Goal: Manage account settings

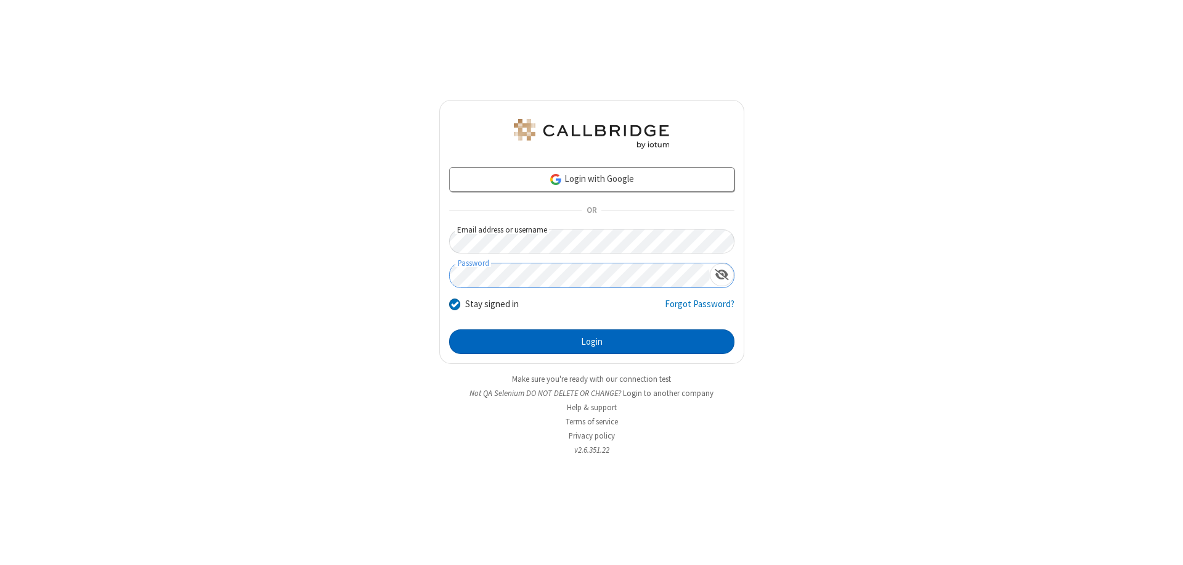
click at [592, 341] on button "Login" at bounding box center [591, 341] width 285 height 25
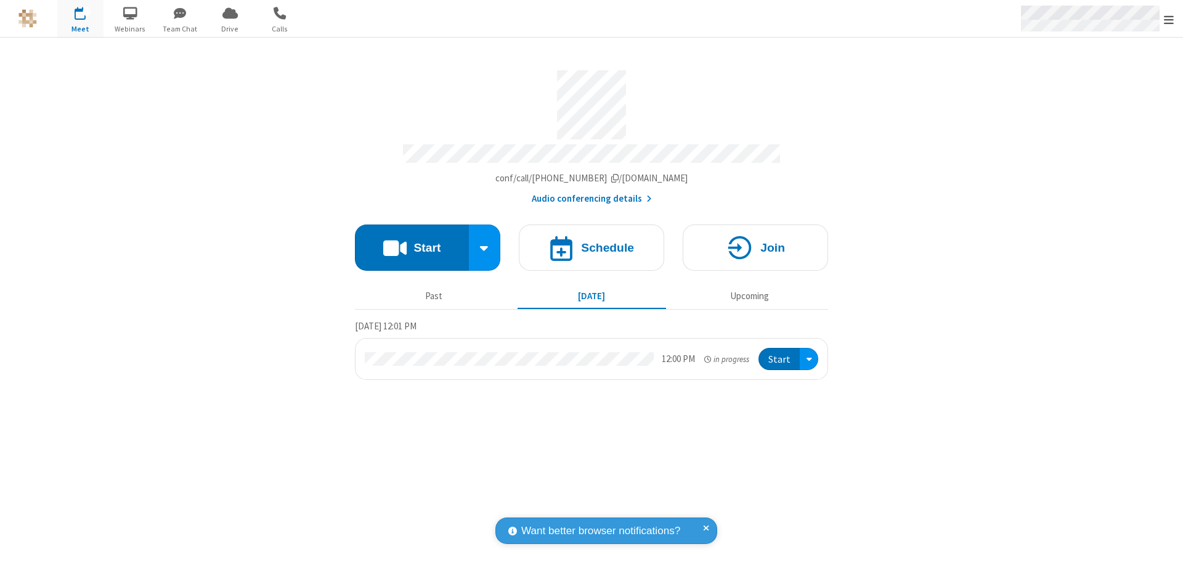
click at [1169, 19] on span "Open menu" at bounding box center [1169, 20] width 10 height 12
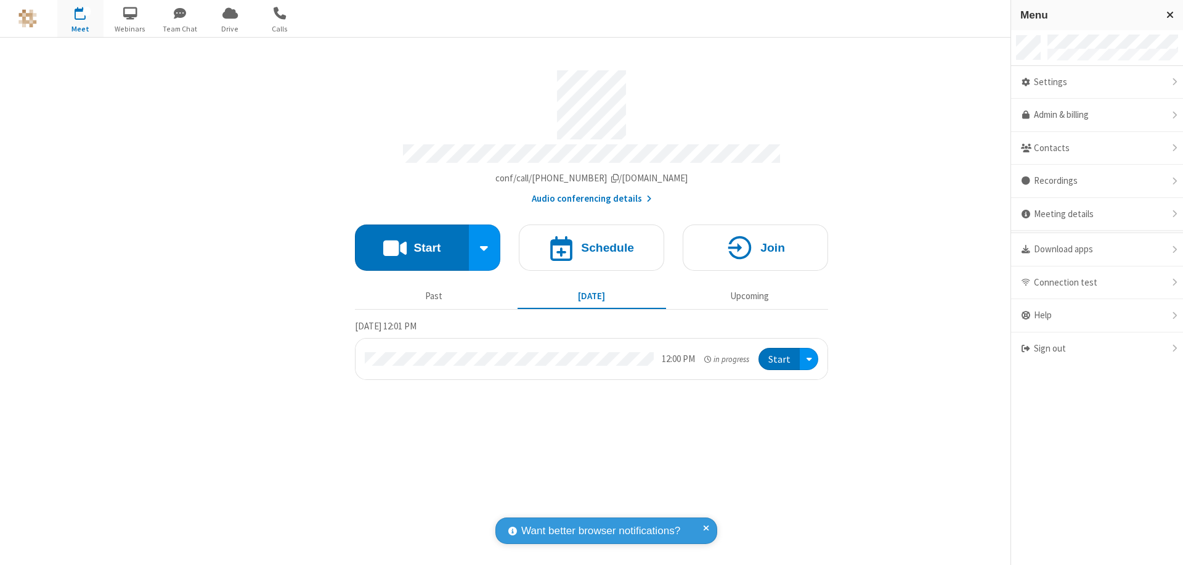
click at [1097, 82] on div "Settings" at bounding box center [1097, 82] width 172 height 33
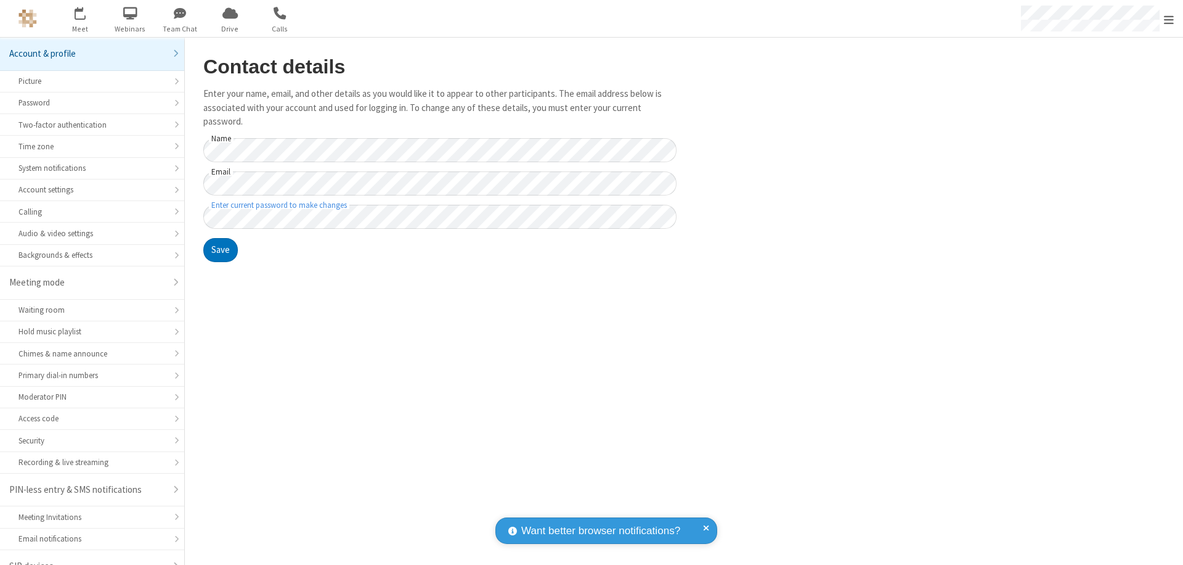
scroll to position [17, 0]
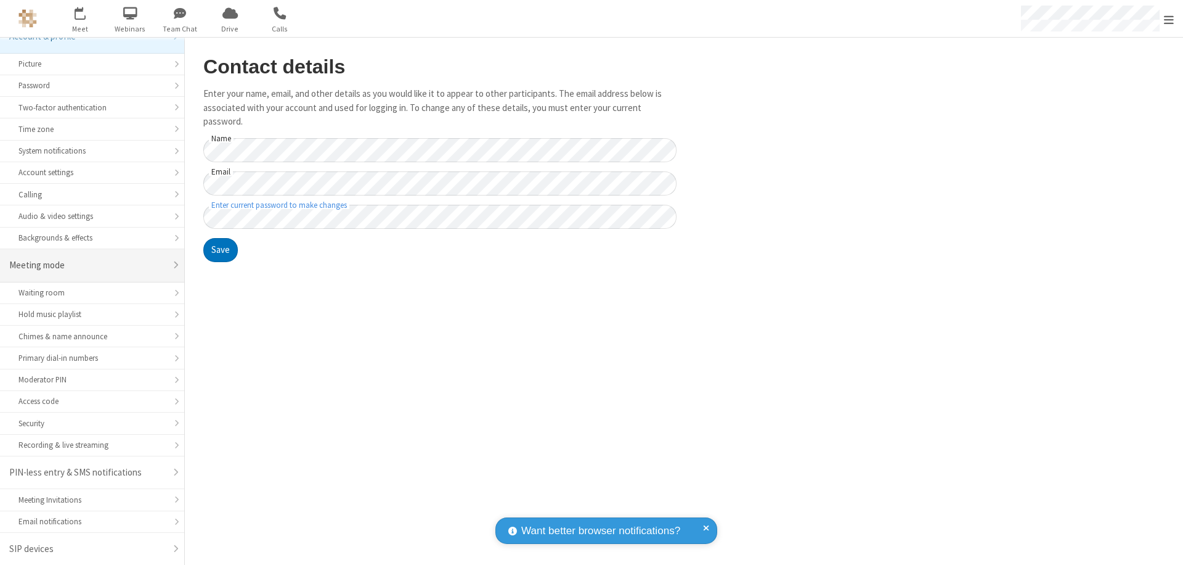
click at [88, 265] on div "Meeting mode" at bounding box center [87, 265] width 157 height 14
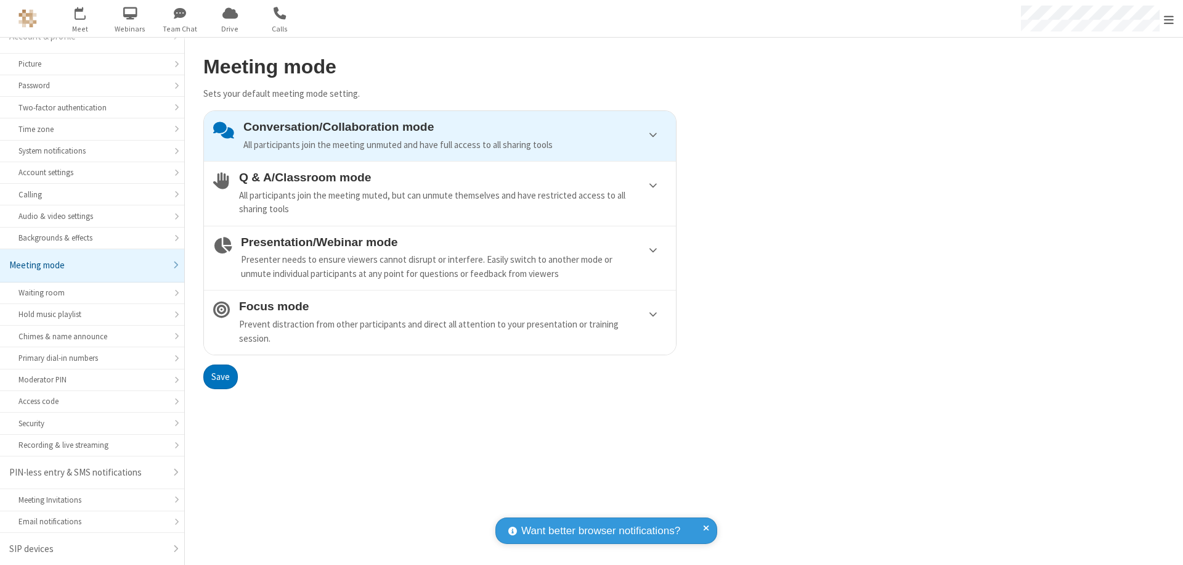
click at [440, 258] on div "Presenter needs to ensure viewers cannot disrupt or interfere. Easily switch to…" at bounding box center [454, 267] width 426 height 28
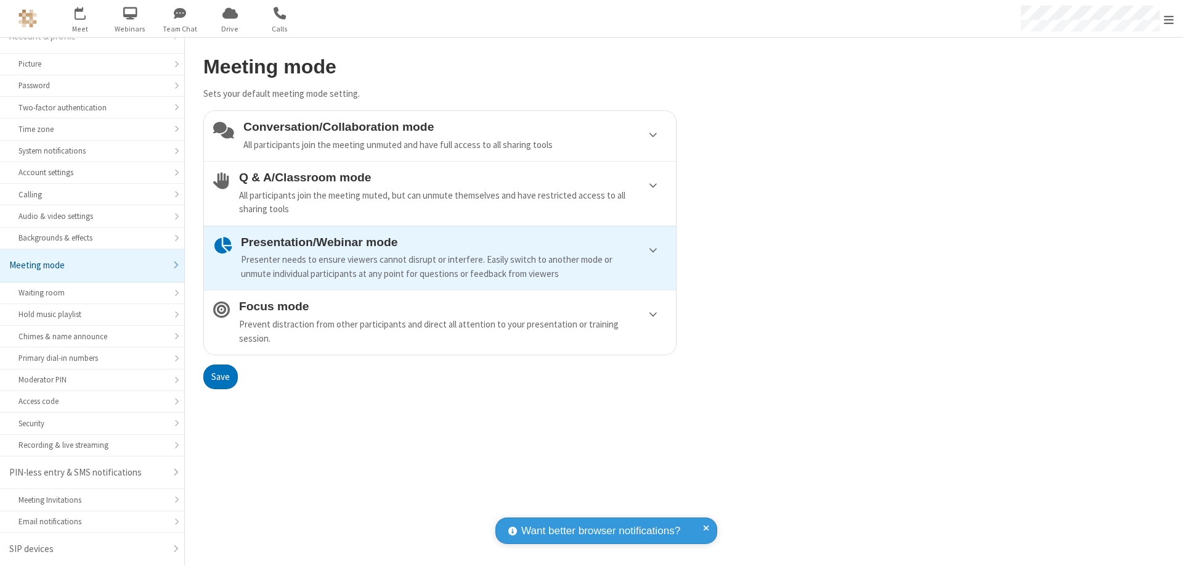
click at [220, 376] on button "Save" at bounding box center [220, 376] width 35 height 25
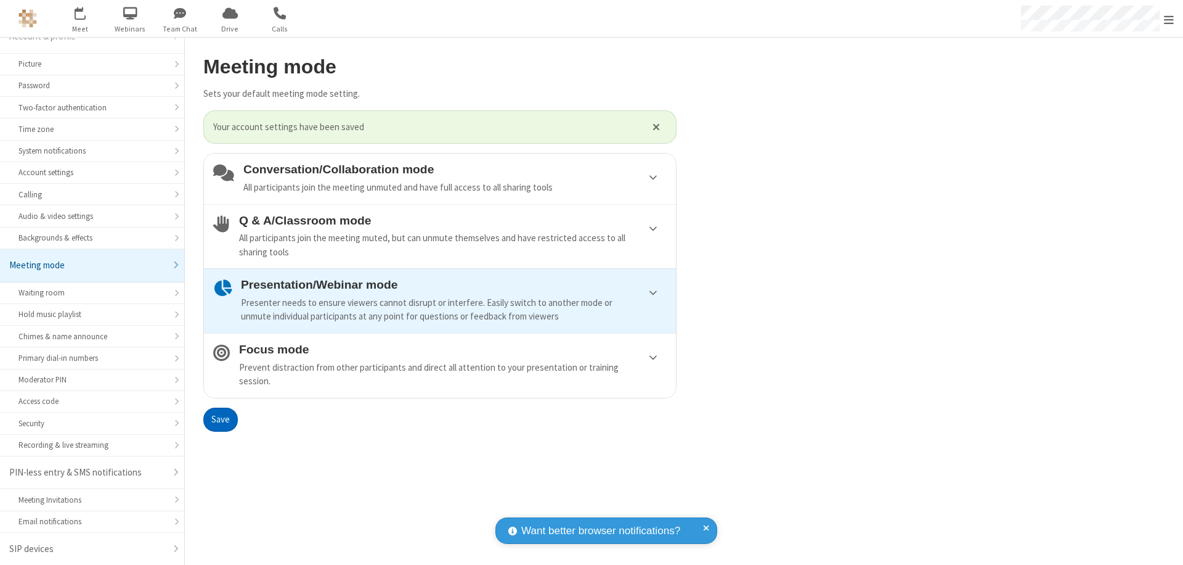
click at [1169, 18] on span "Open menu" at bounding box center [1169, 20] width 10 height 12
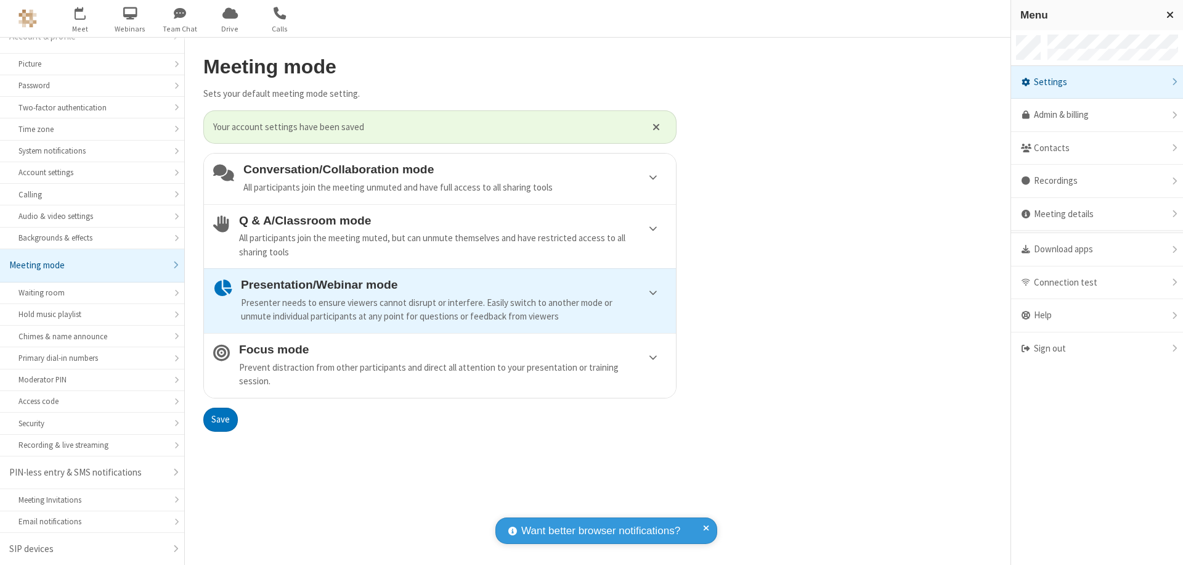
click at [1097, 348] on div "Sign out" at bounding box center [1097, 348] width 172 height 33
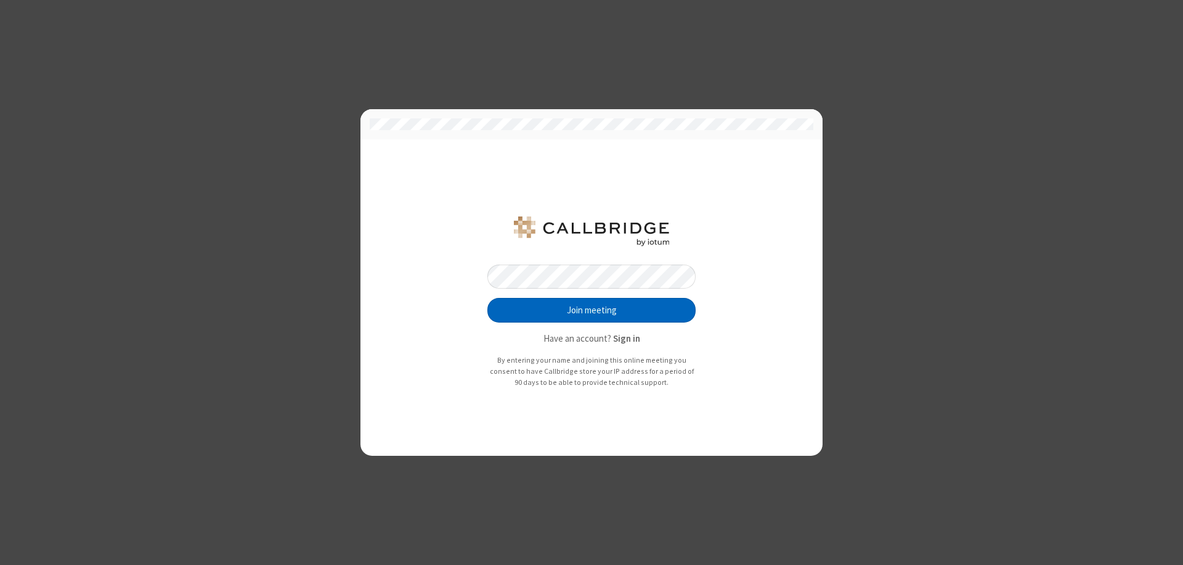
click at [592, 310] on button "Join meeting" at bounding box center [592, 310] width 208 height 25
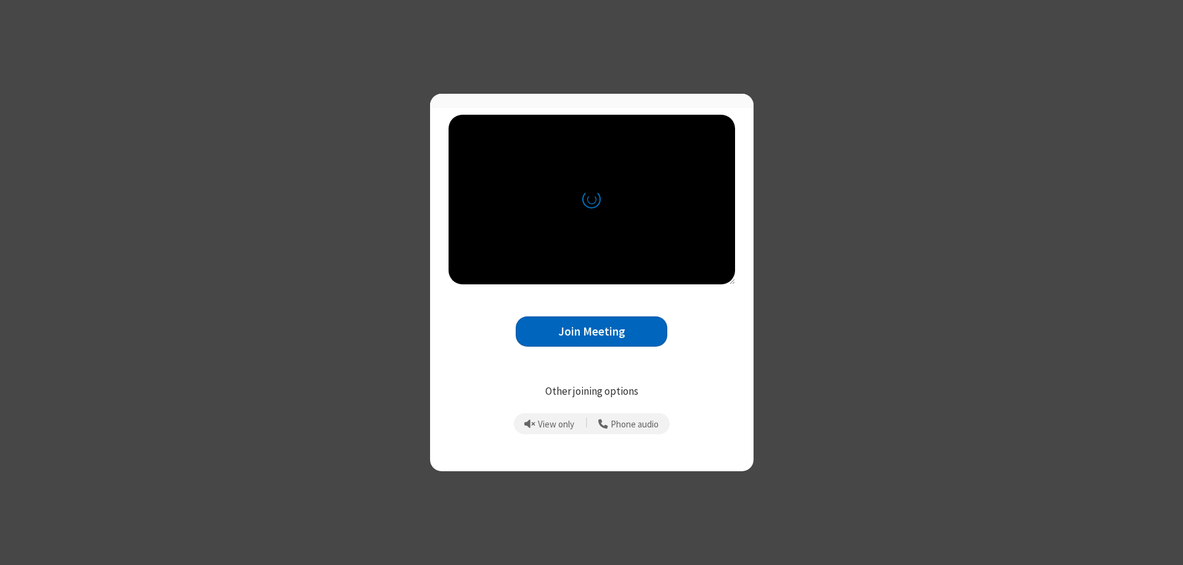
click at [592, 337] on button "Join Meeting" at bounding box center [592, 331] width 152 height 30
